Goal: Information Seeking & Learning: Learn about a topic

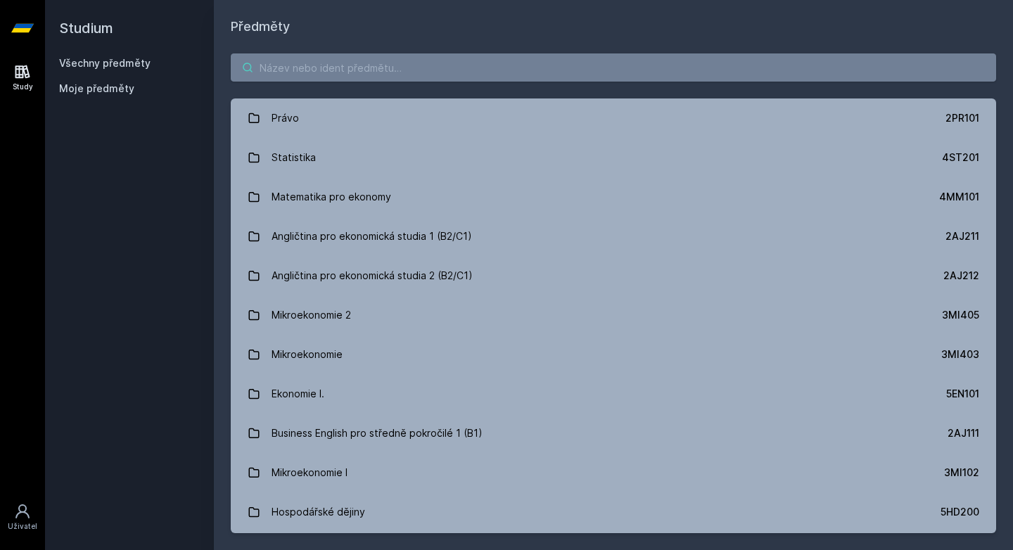
click at [373, 77] on input "search" at bounding box center [613, 67] width 765 height 28
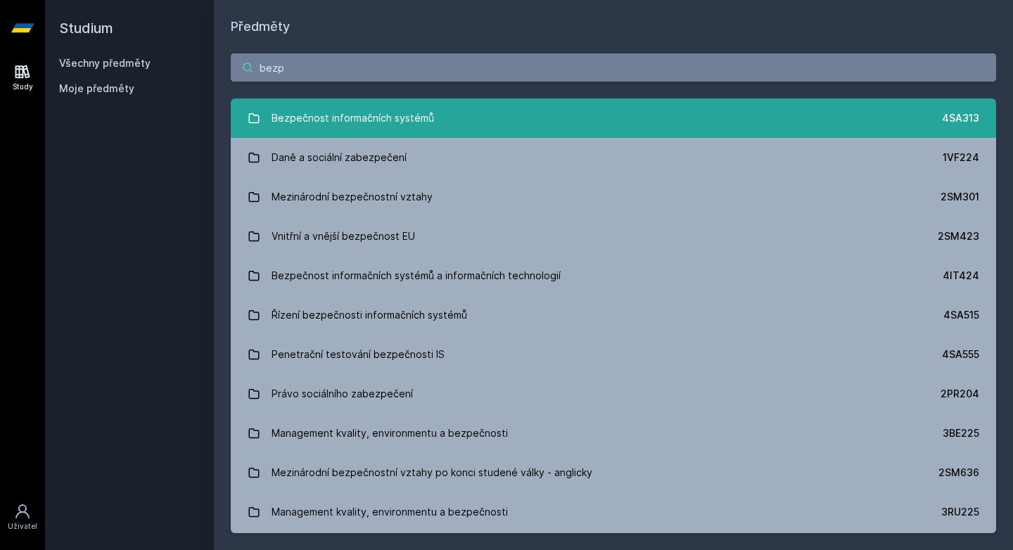
type input "bezp"
click at [379, 129] on div "Bezpečnost informačních systémů" at bounding box center [353, 118] width 163 height 28
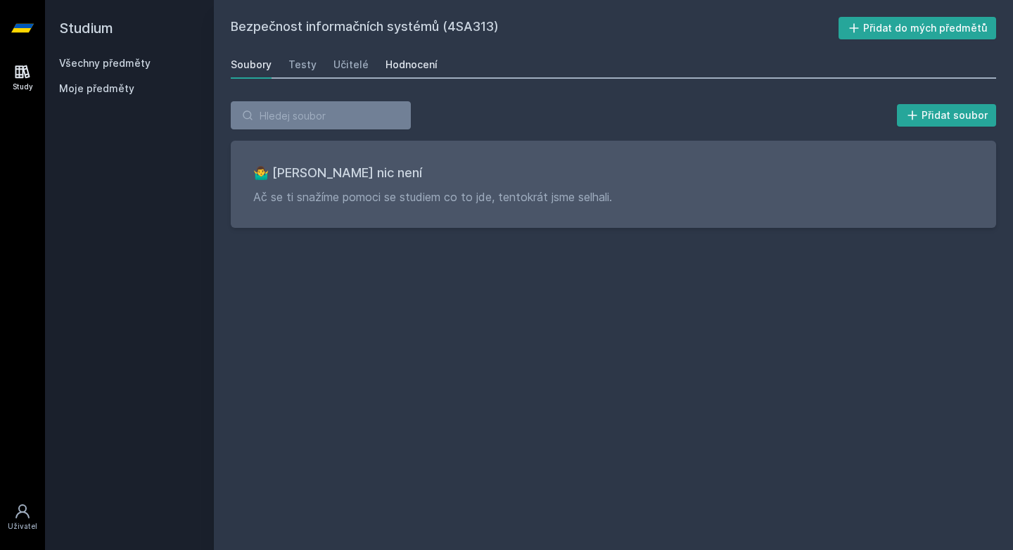
click at [415, 72] on link "Hodnocení" at bounding box center [412, 65] width 52 height 28
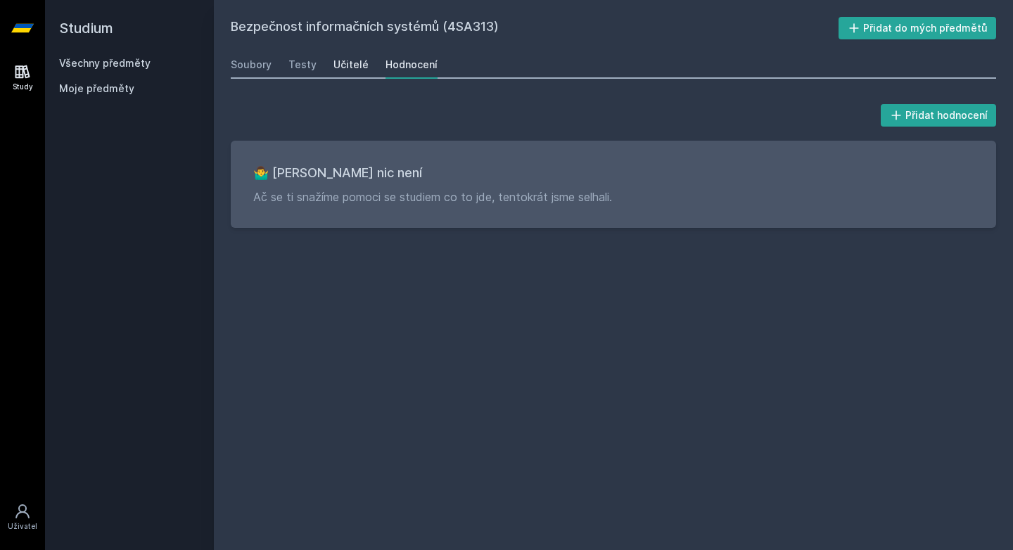
click at [346, 65] on div "Učitelé" at bounding box center [350, 65] width 35 height 14
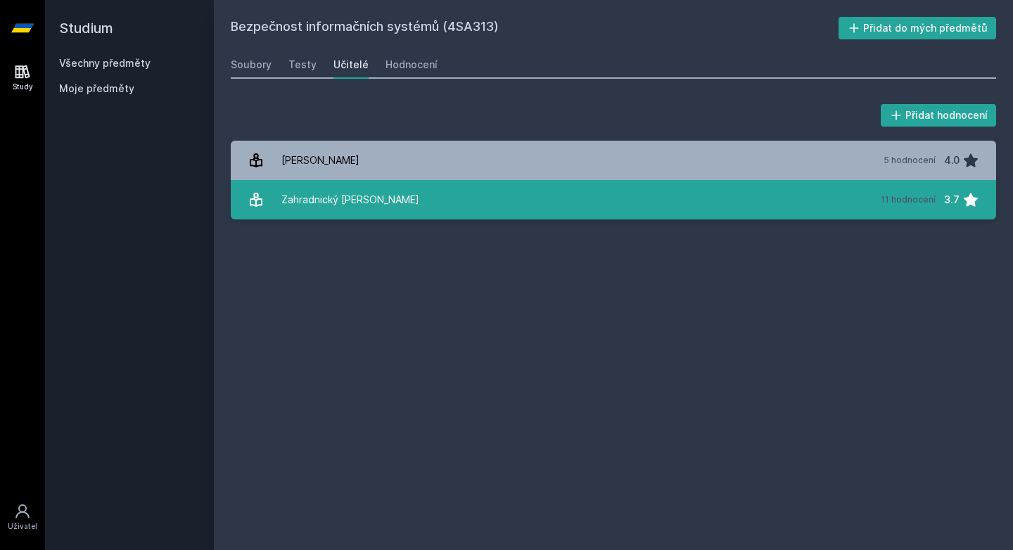
click at [390, 192] on link "Zahradnický [PERSON_NAME] 11 hodnocení 3.7" at bounding box center [613, 199] width 765 height 39
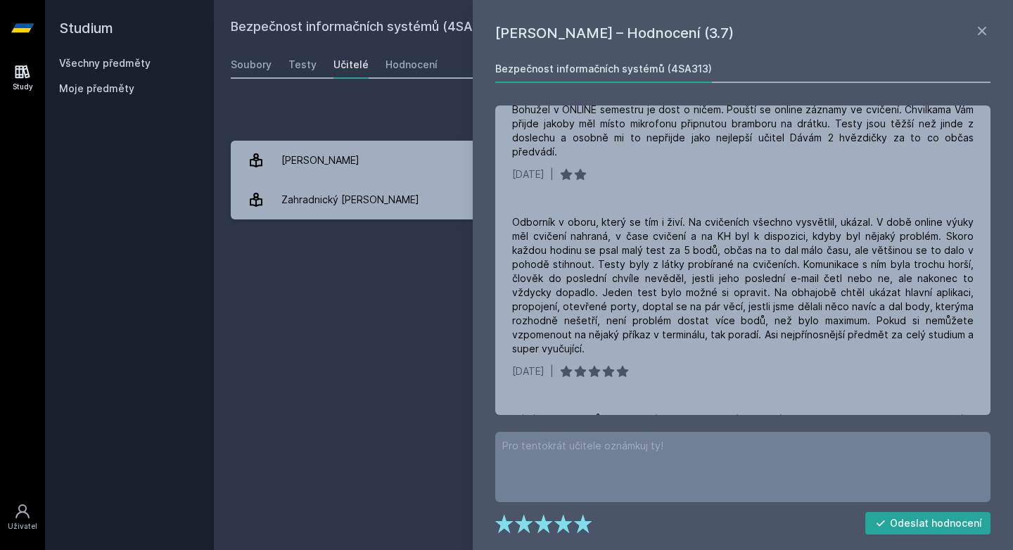
scroll to position [640, 0]
click at [981, 25] on icon at bounding box center [982, 31] width 17 height 17
